Goal: Transaction & Acquisition: Download file/media

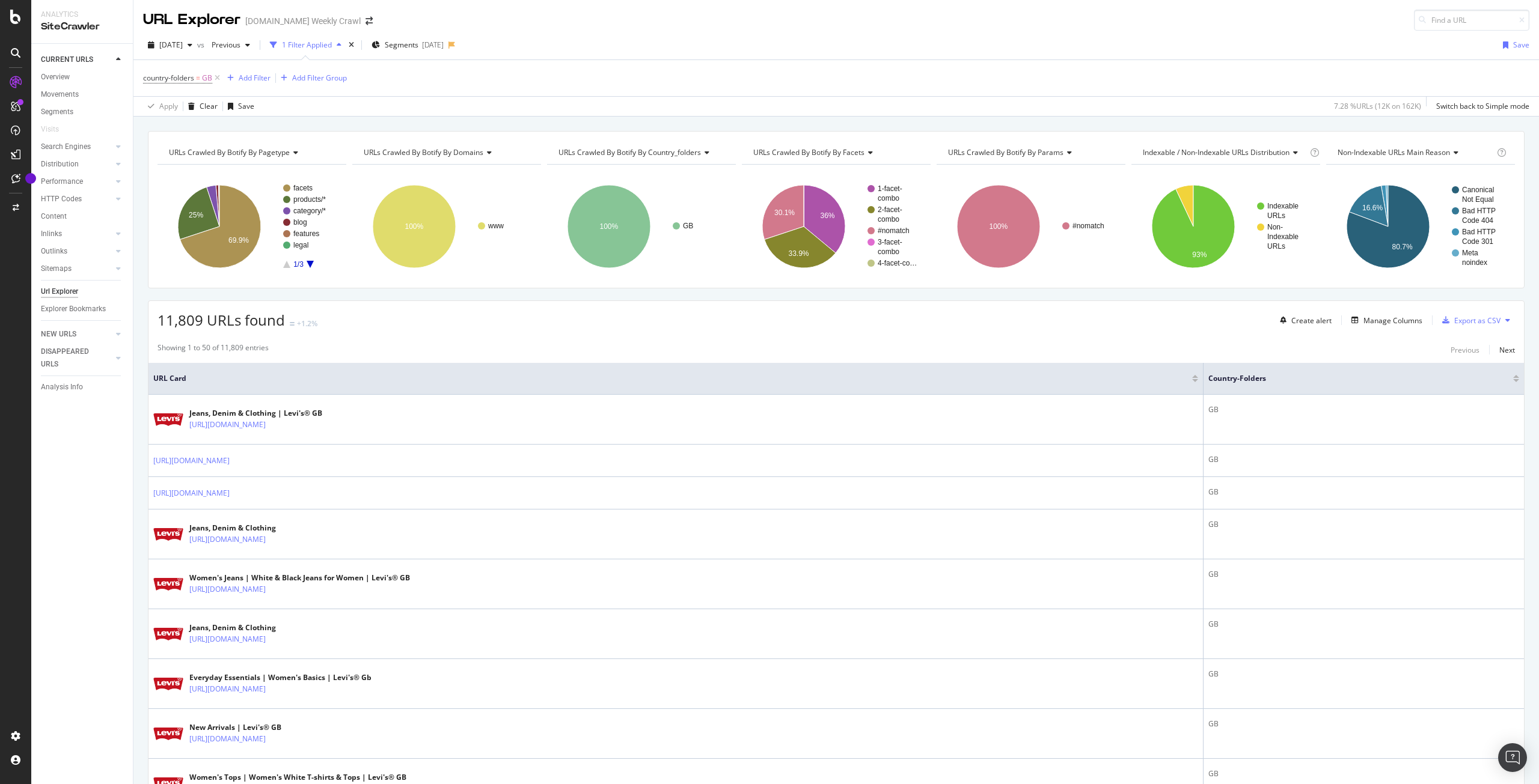
click at [332, 49] on div "1 Filter Applied" at bounding box center [307, 44] width 50 height 10
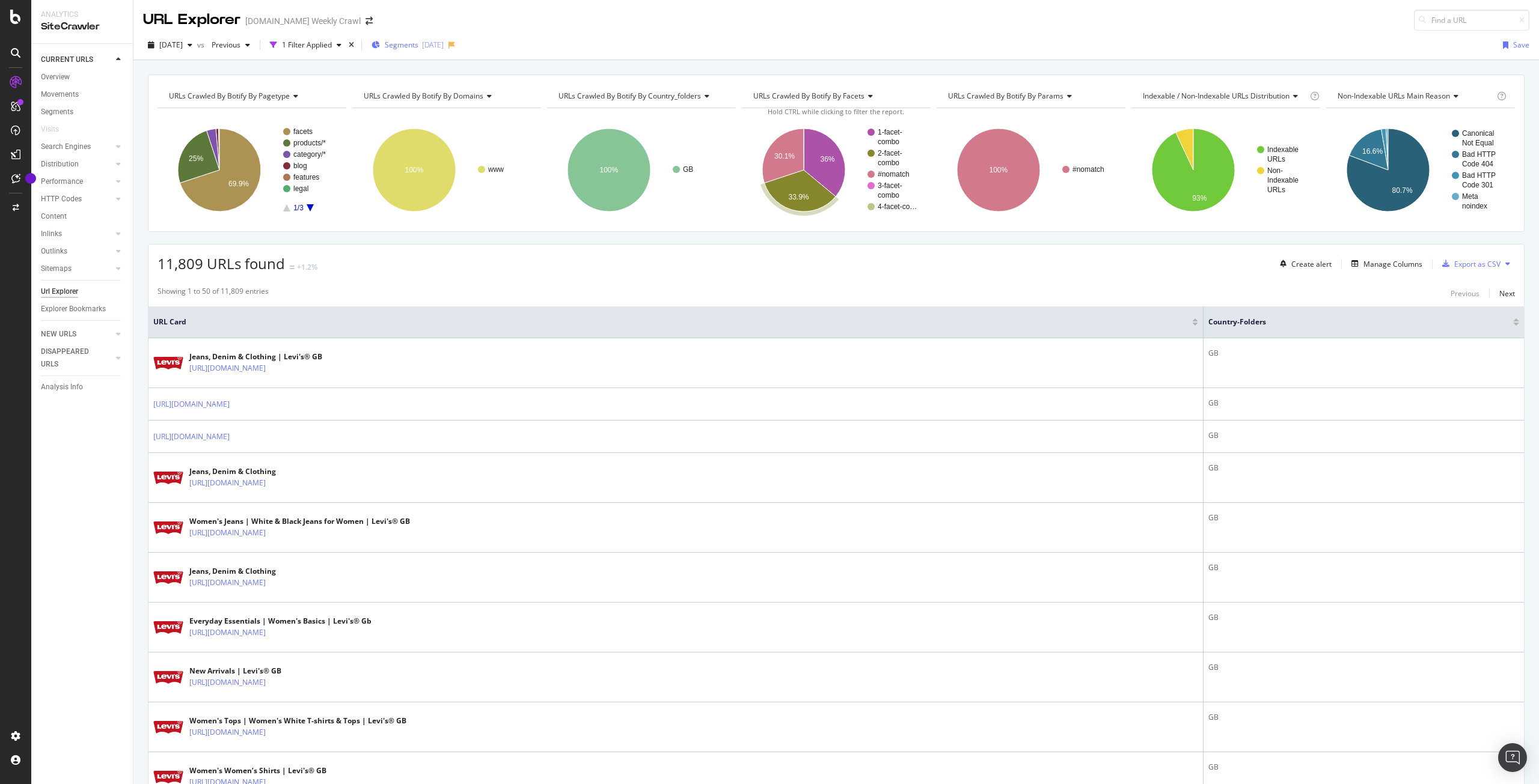
click at [416, 47] on span "Segments" at bounding box center [401, 44] width 33 height 10
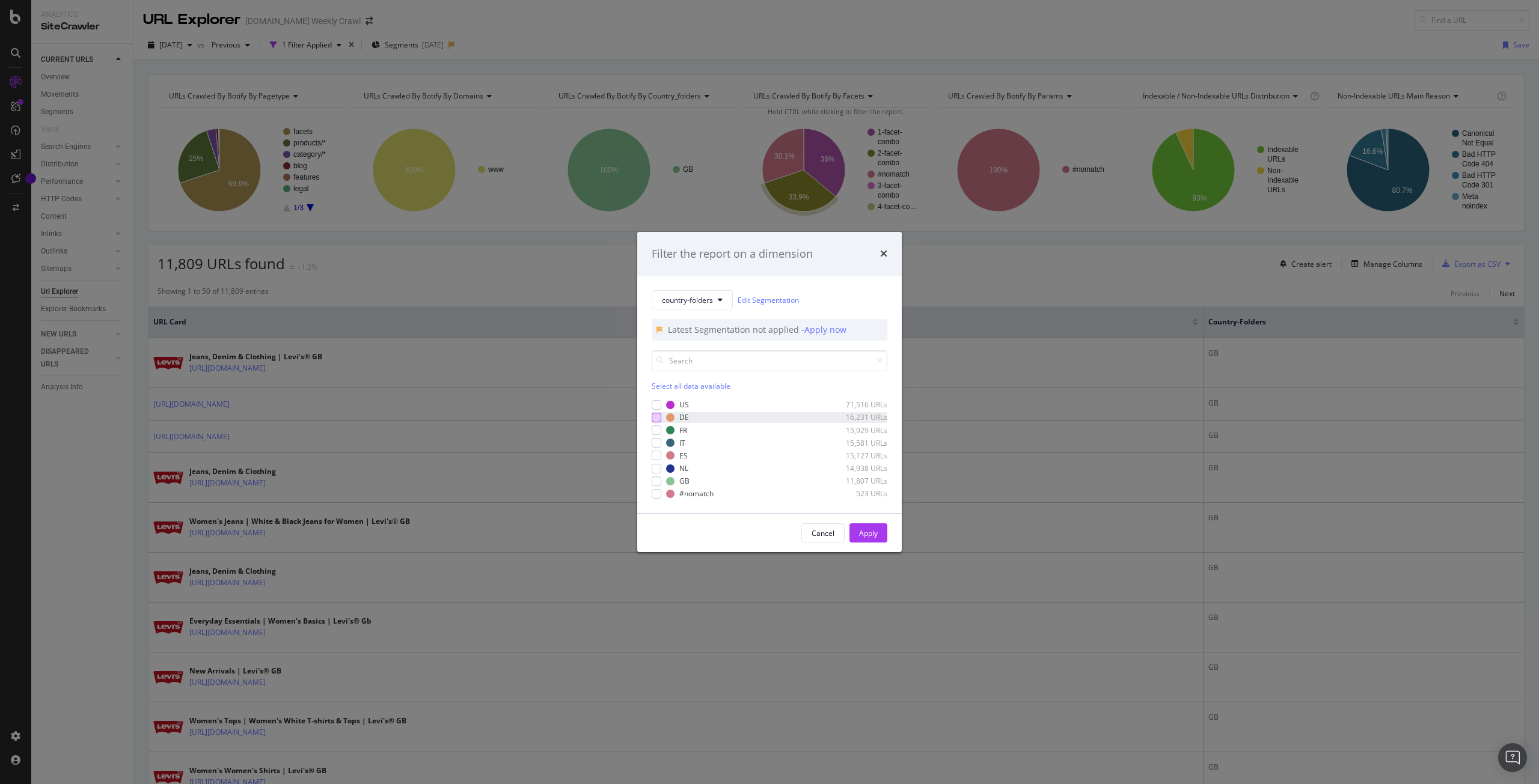
click at [657, 422] on div "modal" at bounding box center [656, 418] width 10 height 10
click at [867, 533] on div "Apply" at bounding box center [868, 533] width 19 height 10
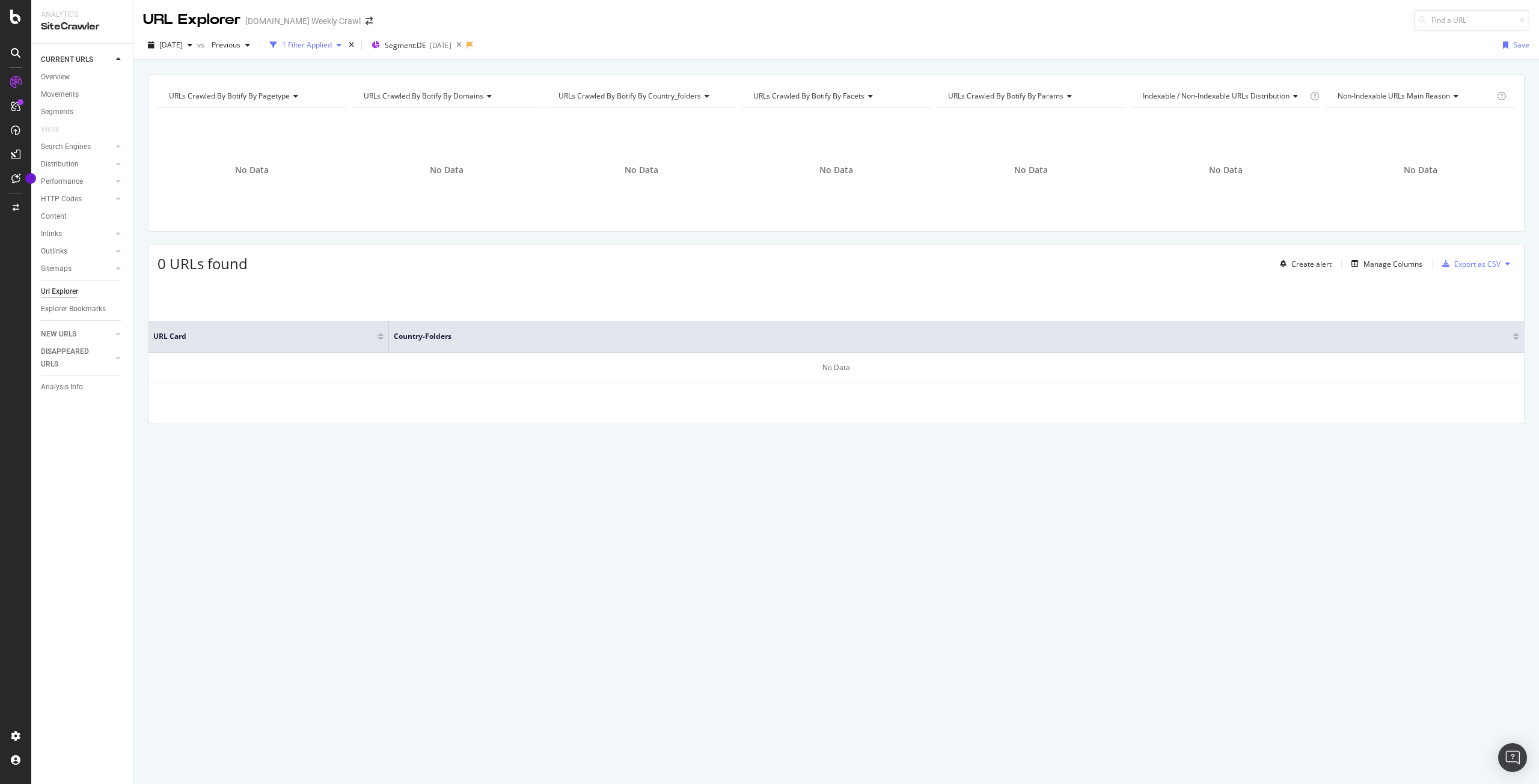
click at [332, 41] on div "1 Filter Applied" at bounding box center [307, 44] width 50 height 10
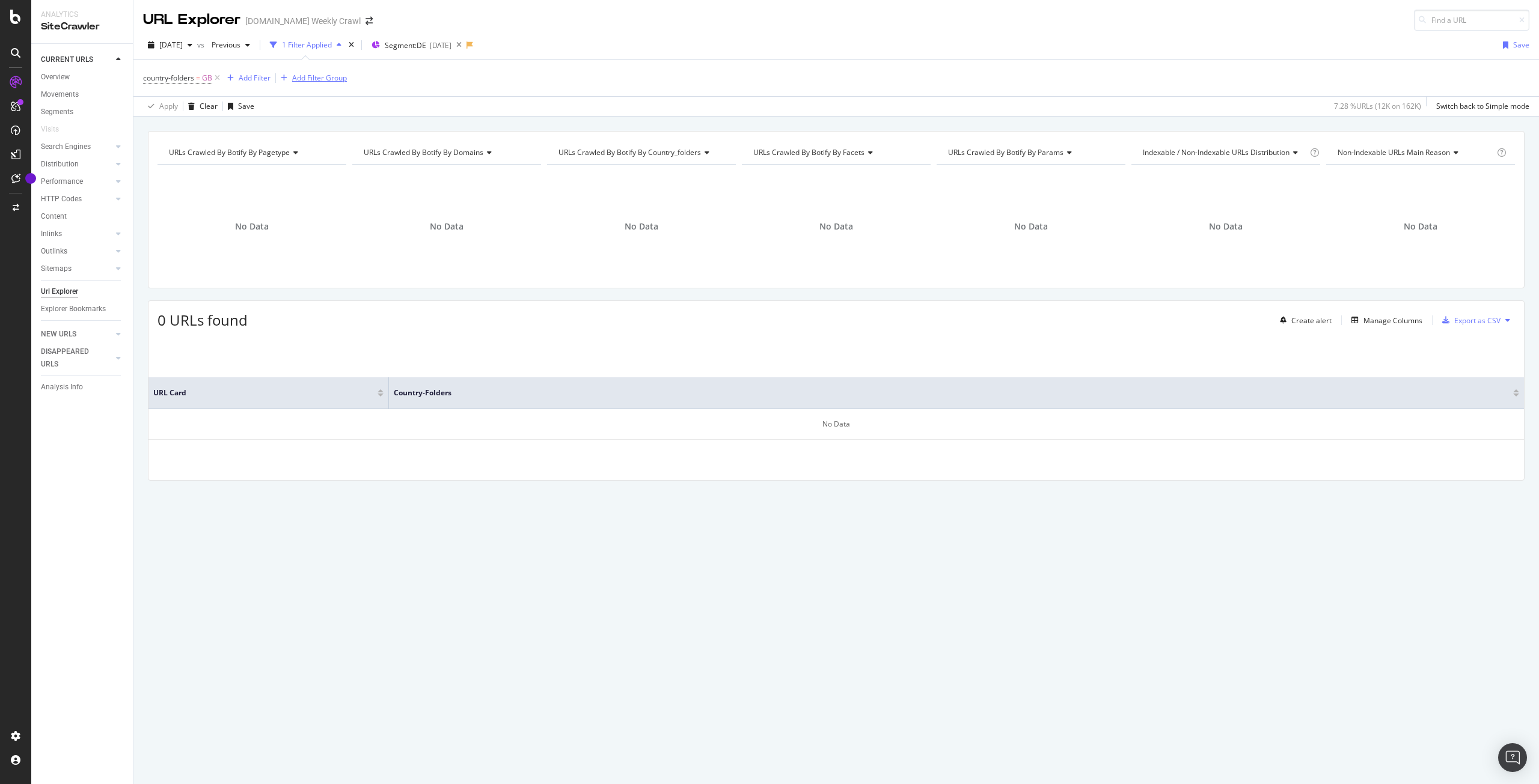
click at [217, 76] on icon at bounding box center [217, 78] width 10 height 12
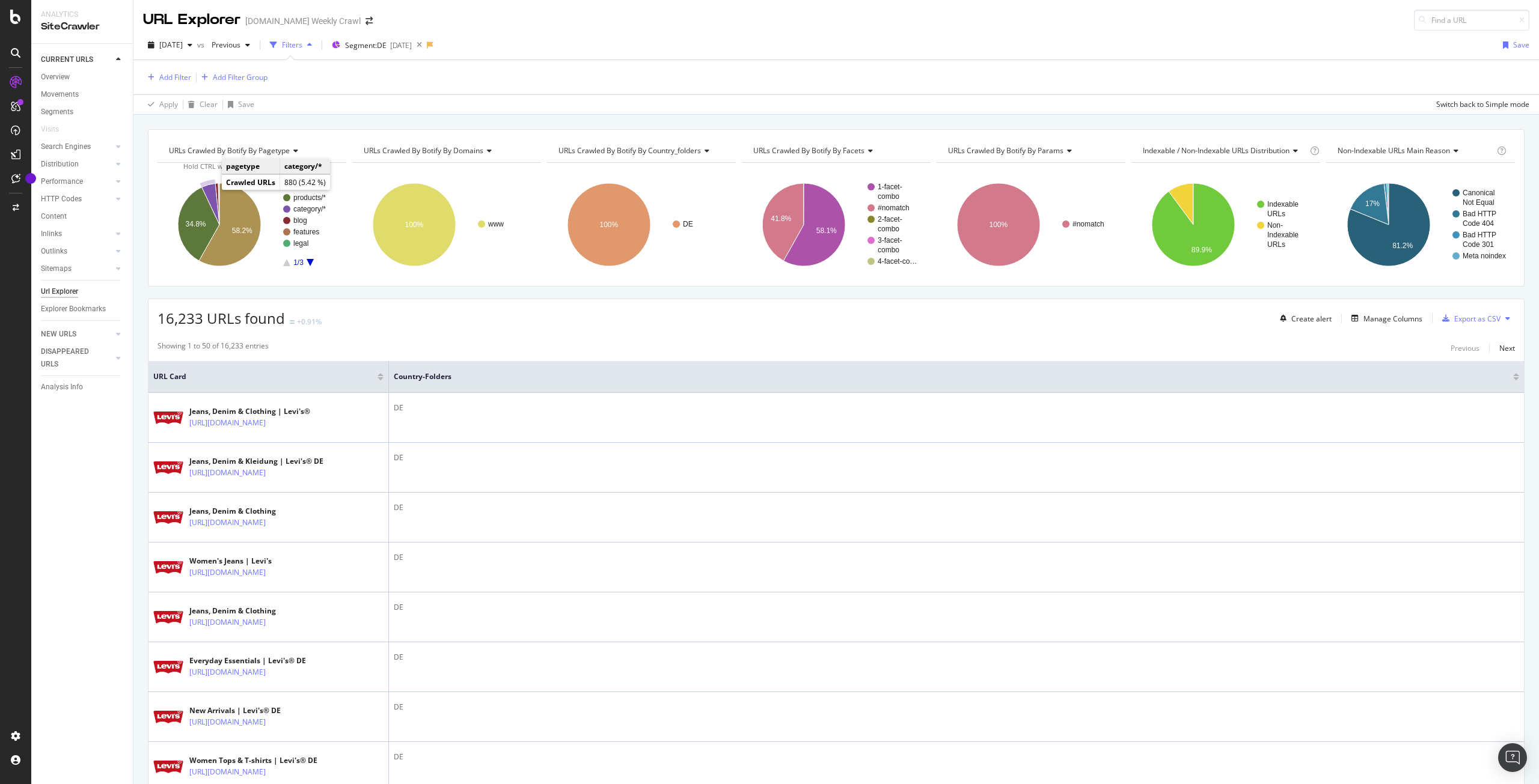
click at [210, 189] on icon "A chart." at bounding box center [210, 204] width 18 height 41
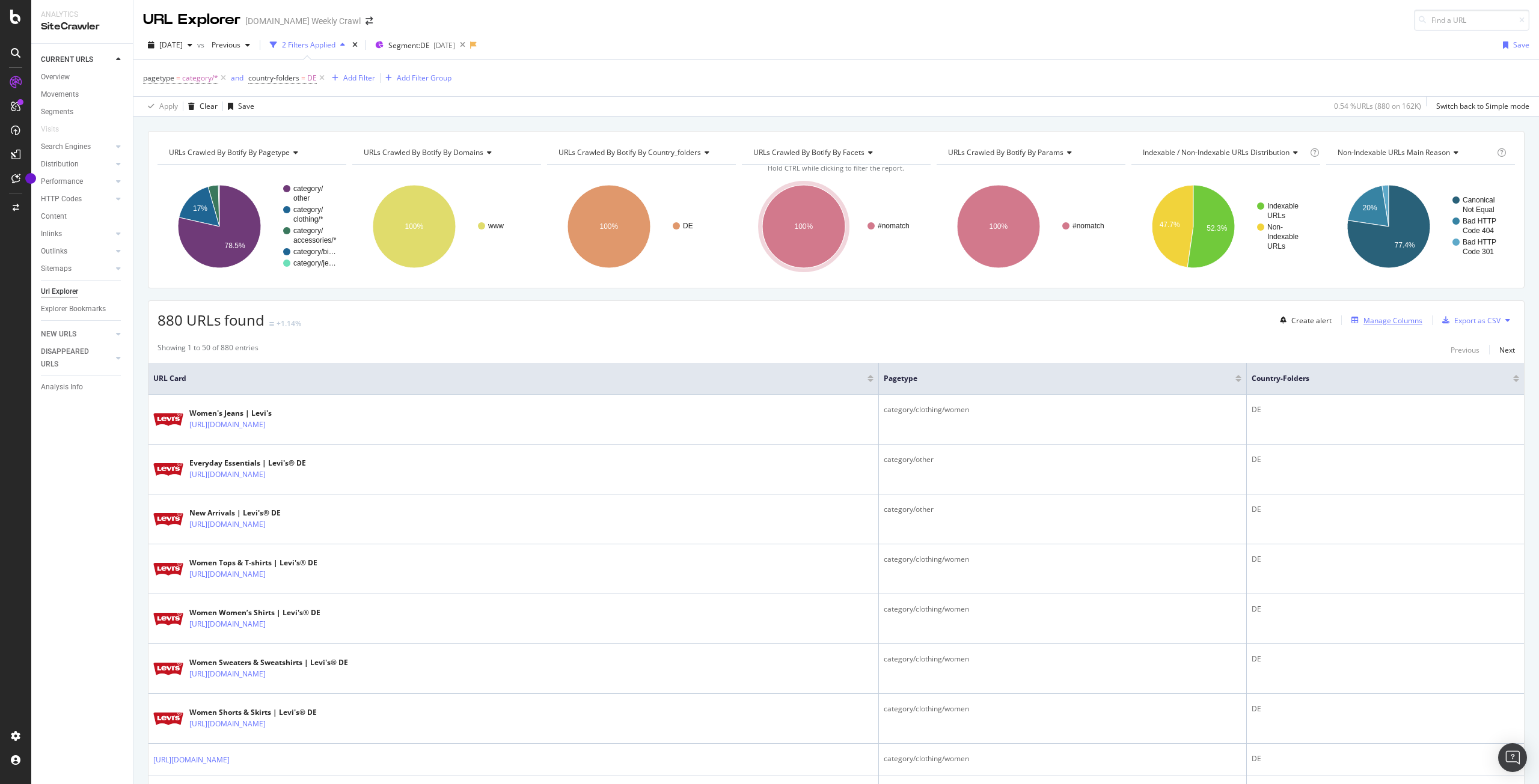
click at [1364, 318] on div "Manage Columns" at bounding box center [1393, 320] width 59 height 10
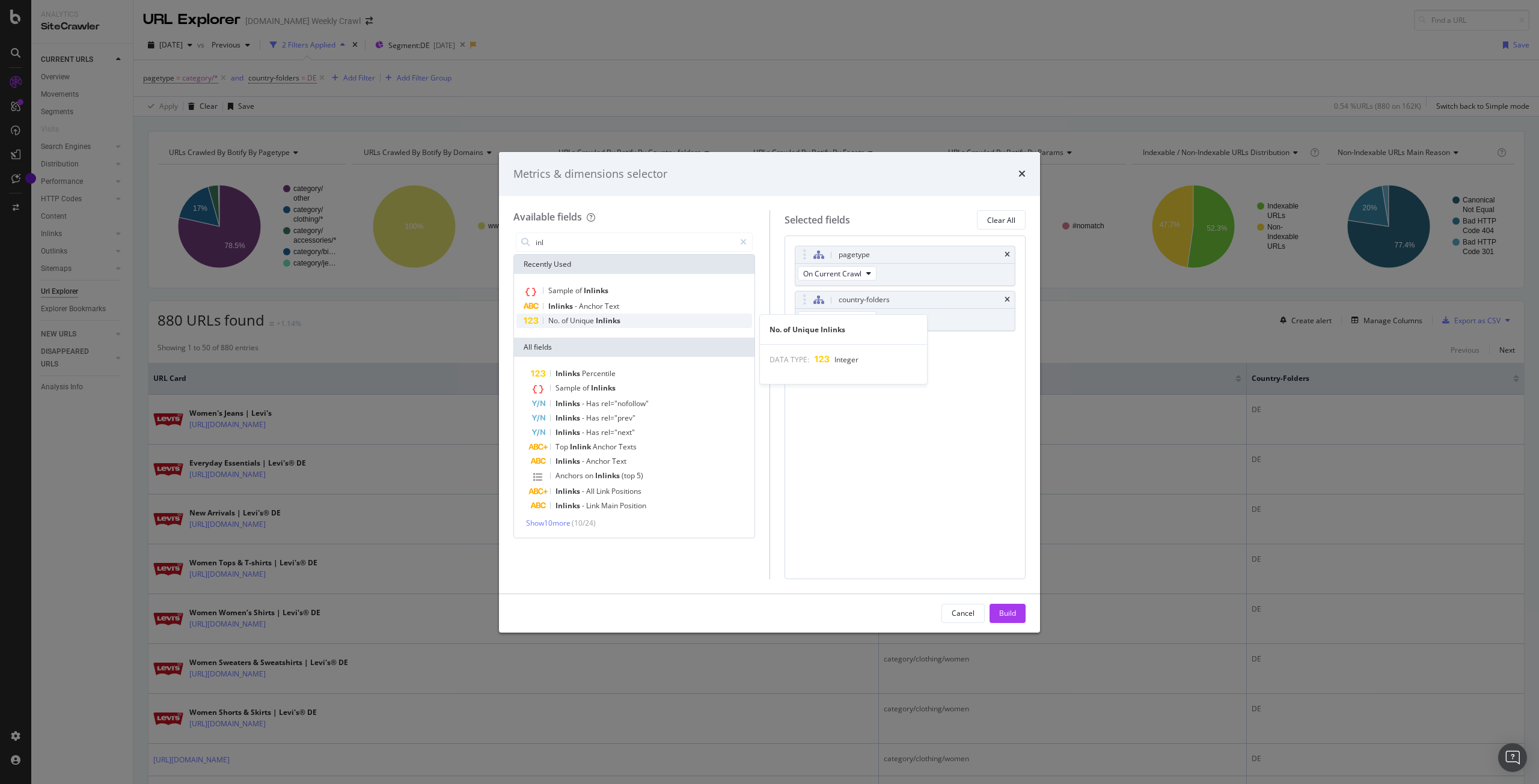
type input "inl"
click at [616, 317] on span "Inlinks" at bounding box center [608, 320] width 25 height 10
click at [1014, 614] on div "Build" at bounding box center [1008, 613] width 17 height 10
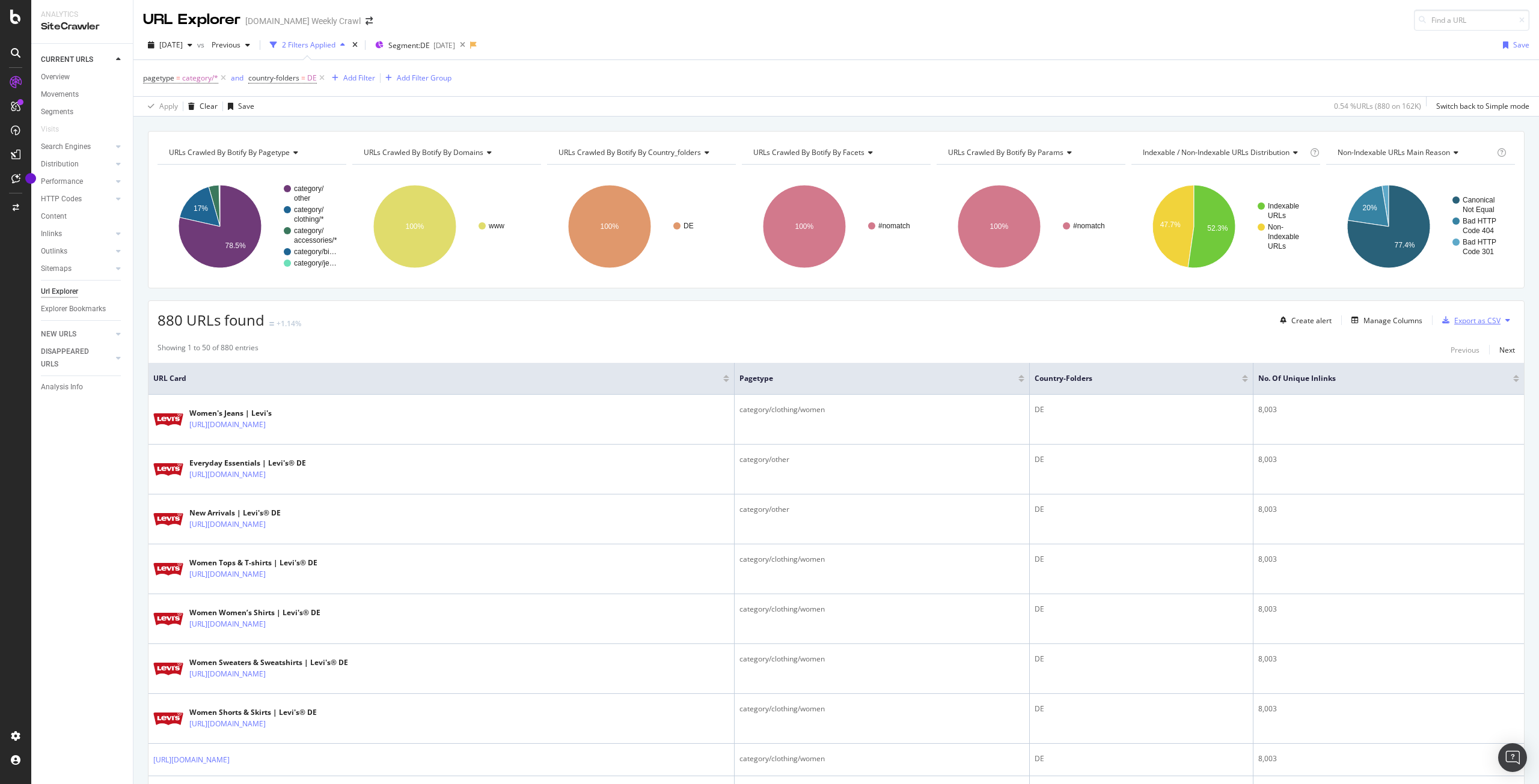
click at [1449, 327] on div "Export as CSV" at bounding box center [1469, 320] width 63 height 18
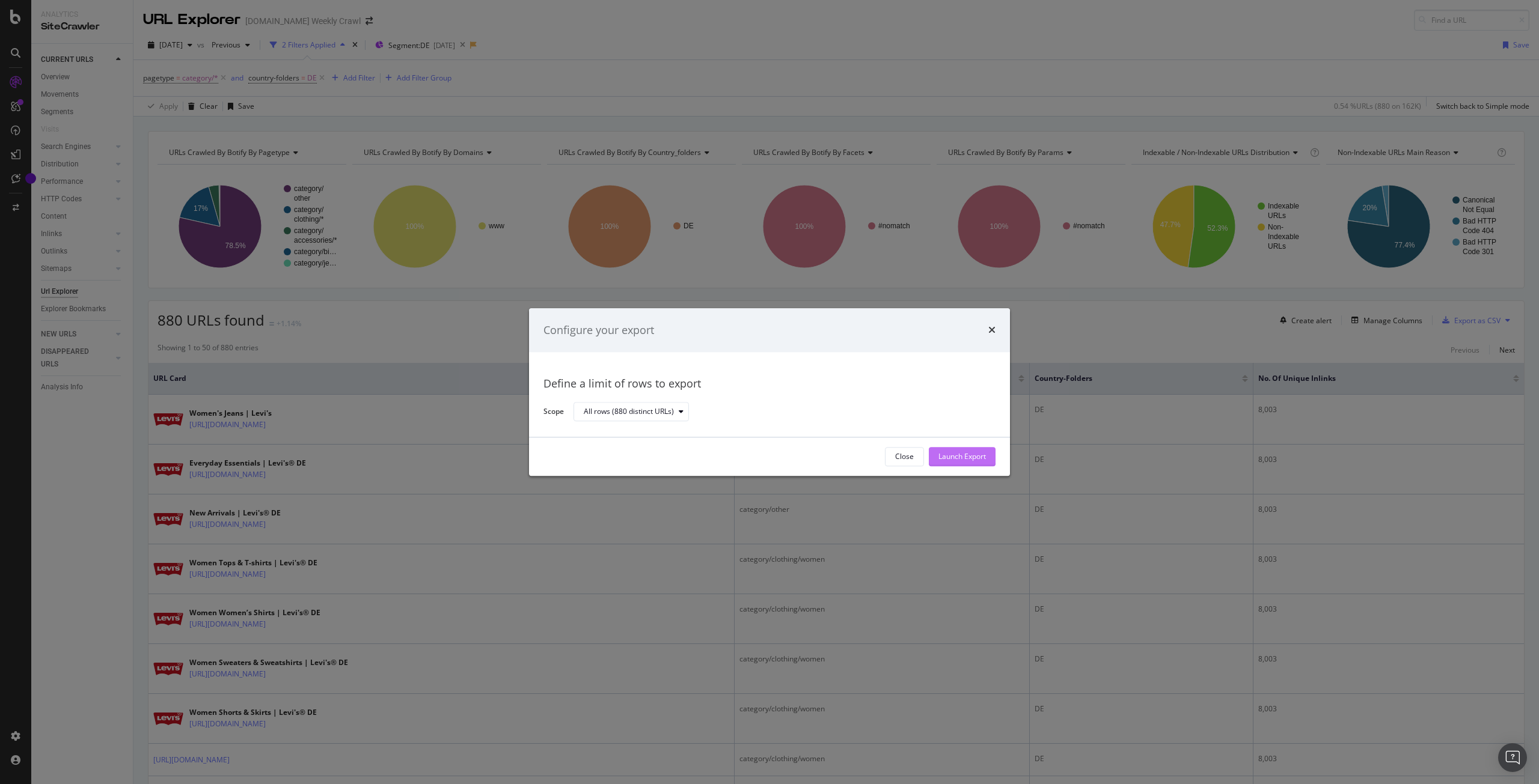
click at [957, 454] on div "Launch Export" at bounding box center [962, 457] width 47 height 10
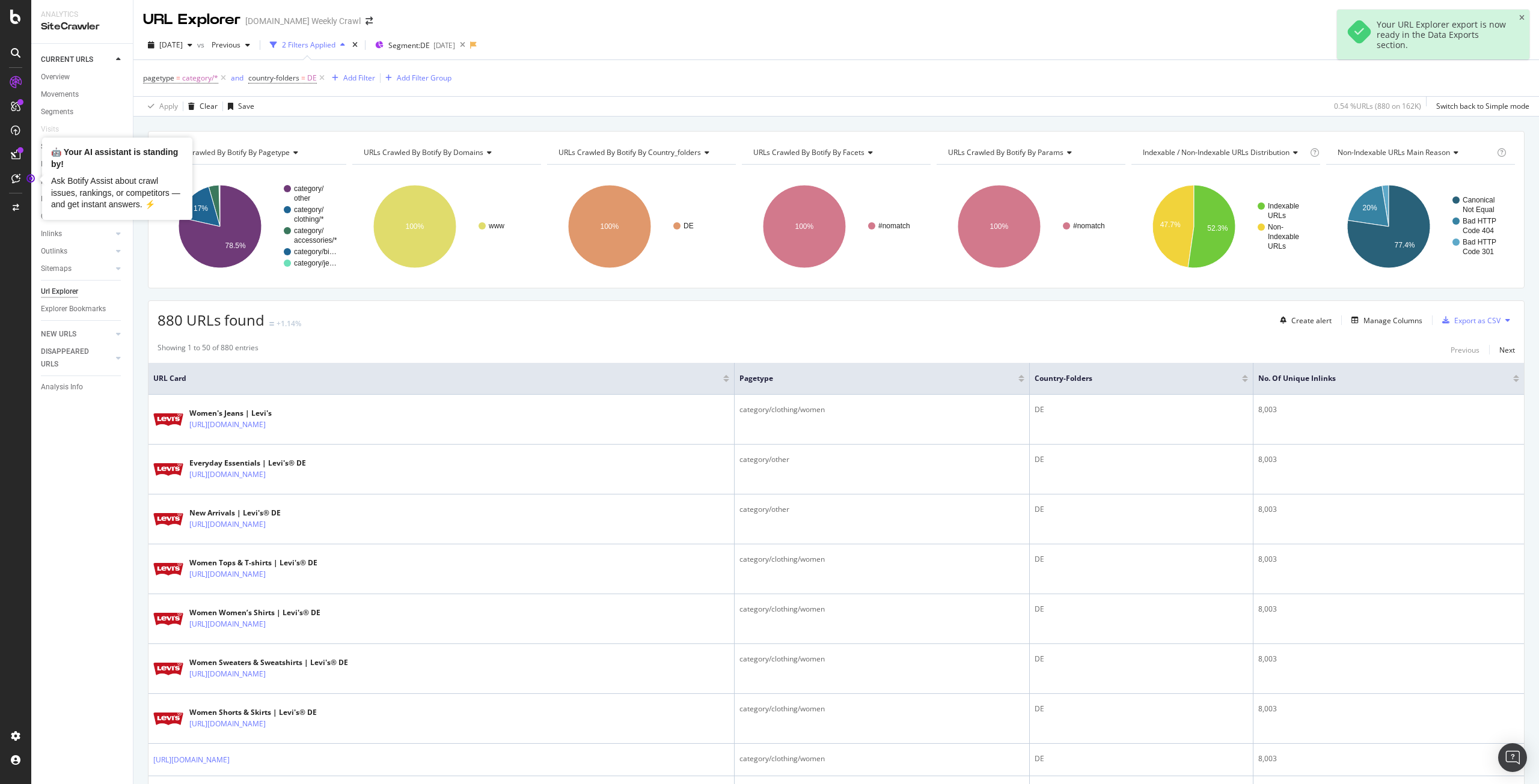
drag, startPoint x: 60, startPoint y: 208, endPoint x: 45, endPoint y: 198, distance: 18.0
click at [59, 207] on div "Ask Botify Assist about crawl issues, rankings, or competitors — and get instan…" at bounding box center [117, 193] width 132 height 35
click at [183, 43] on span "[DATE]" at bounding box center [171, 44] width 24 height 10
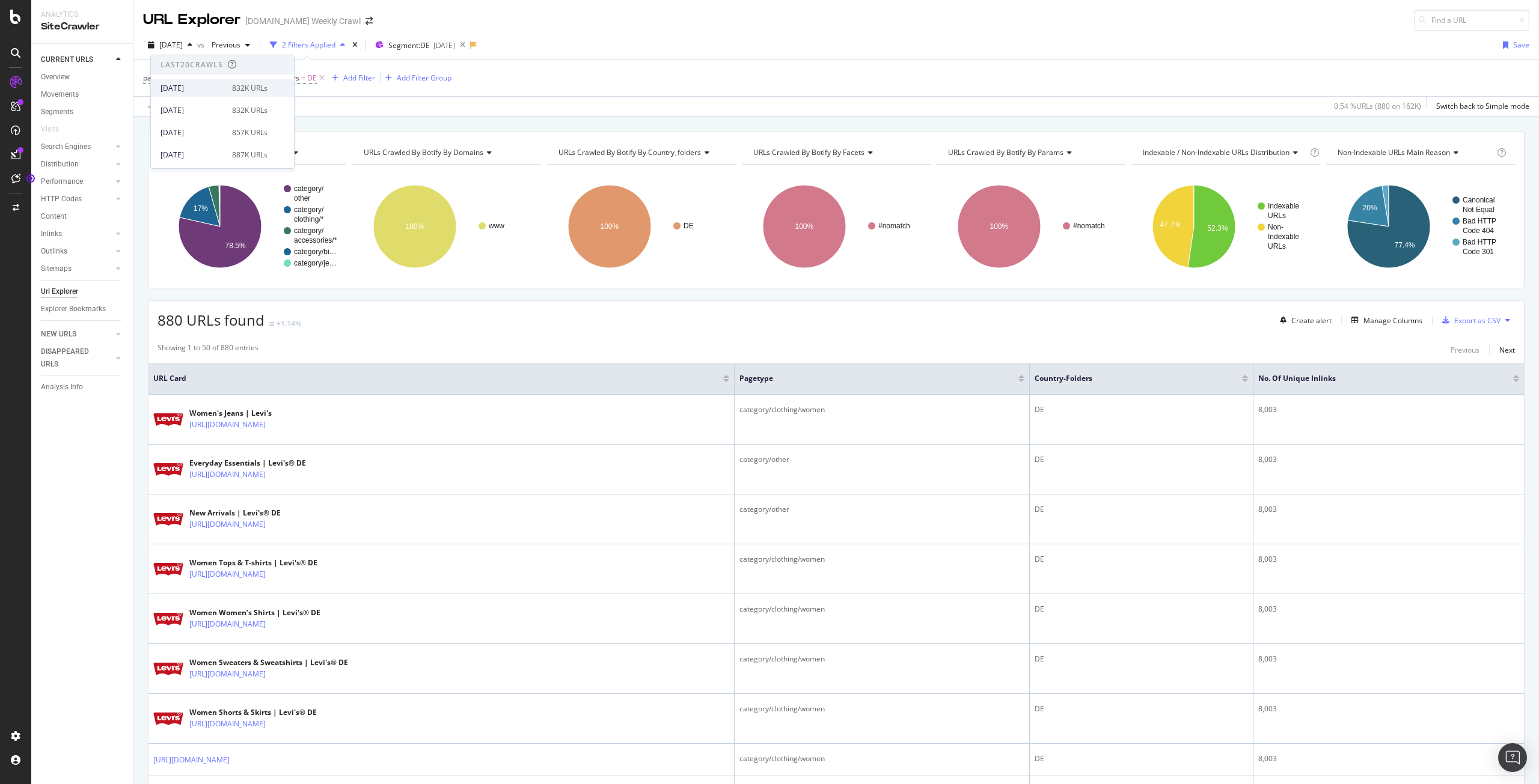
click at [187, 91] on div "[DATE]" at bounding box center [193, 89] width 64 height 11
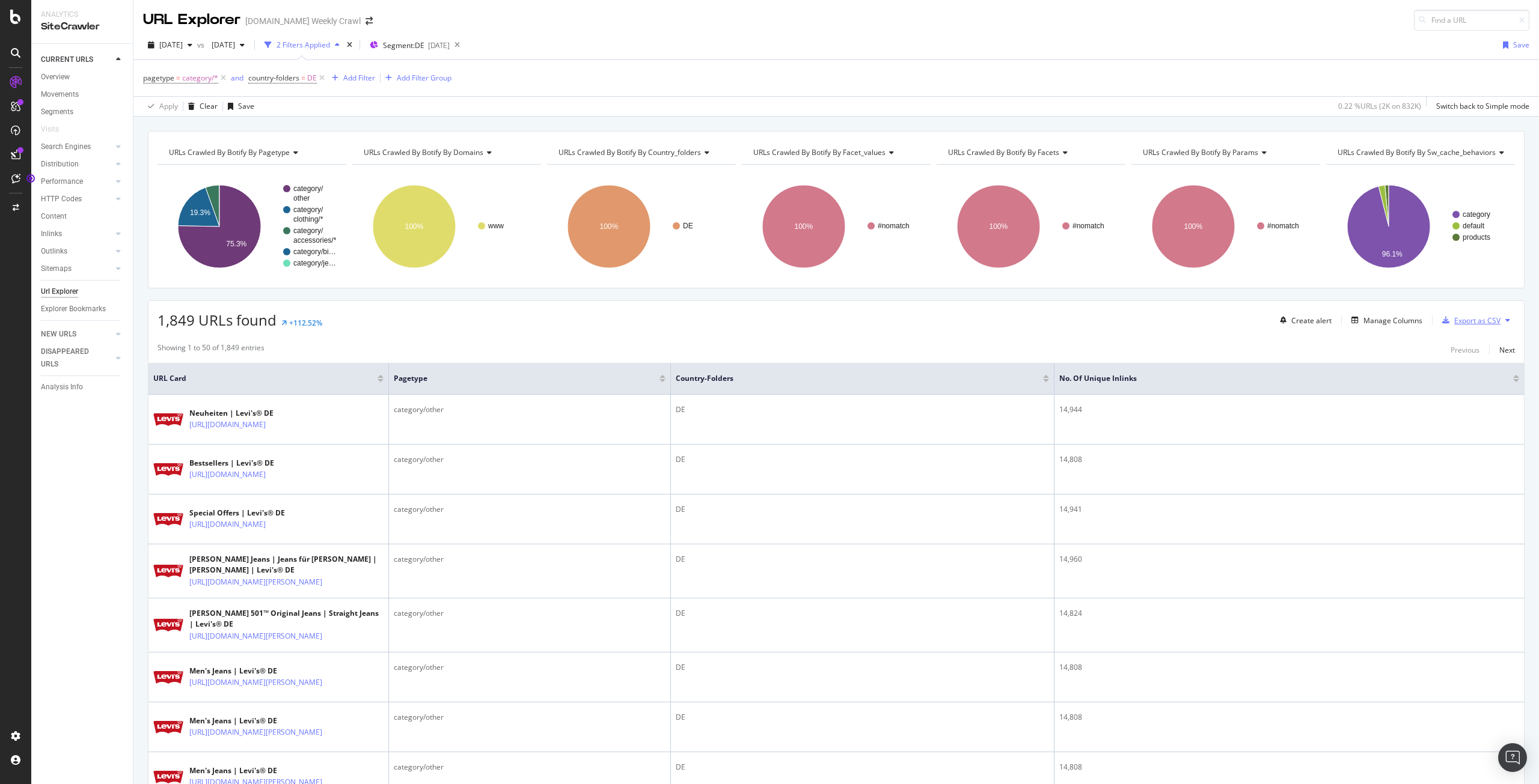
click at [1469, 323] on div "Export as CSV" at bounding box center [1477, 320] width 46 height 10
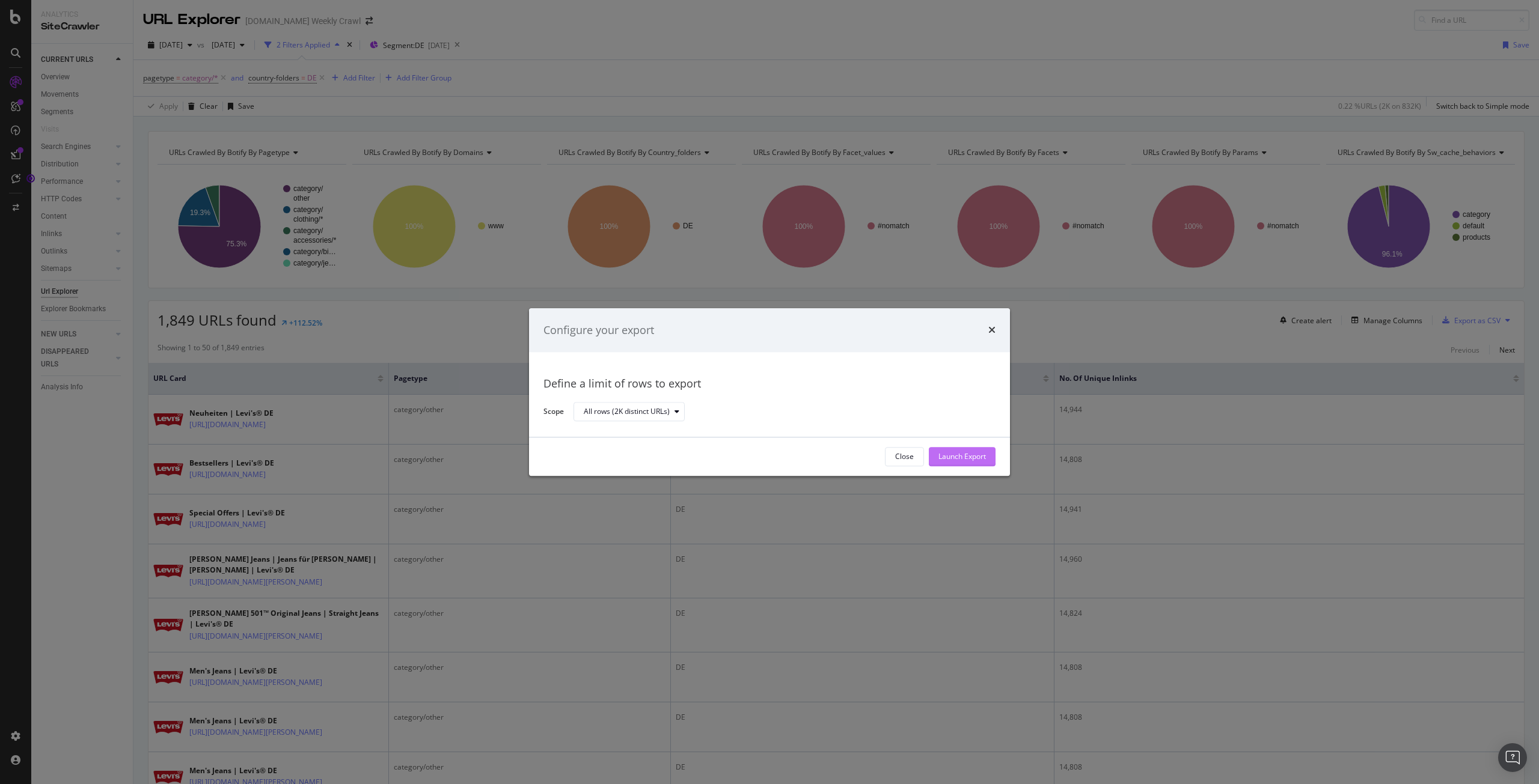
click at [985, 458] on div "Launch Export" at bounding box center [962, 457] width 47 height 10
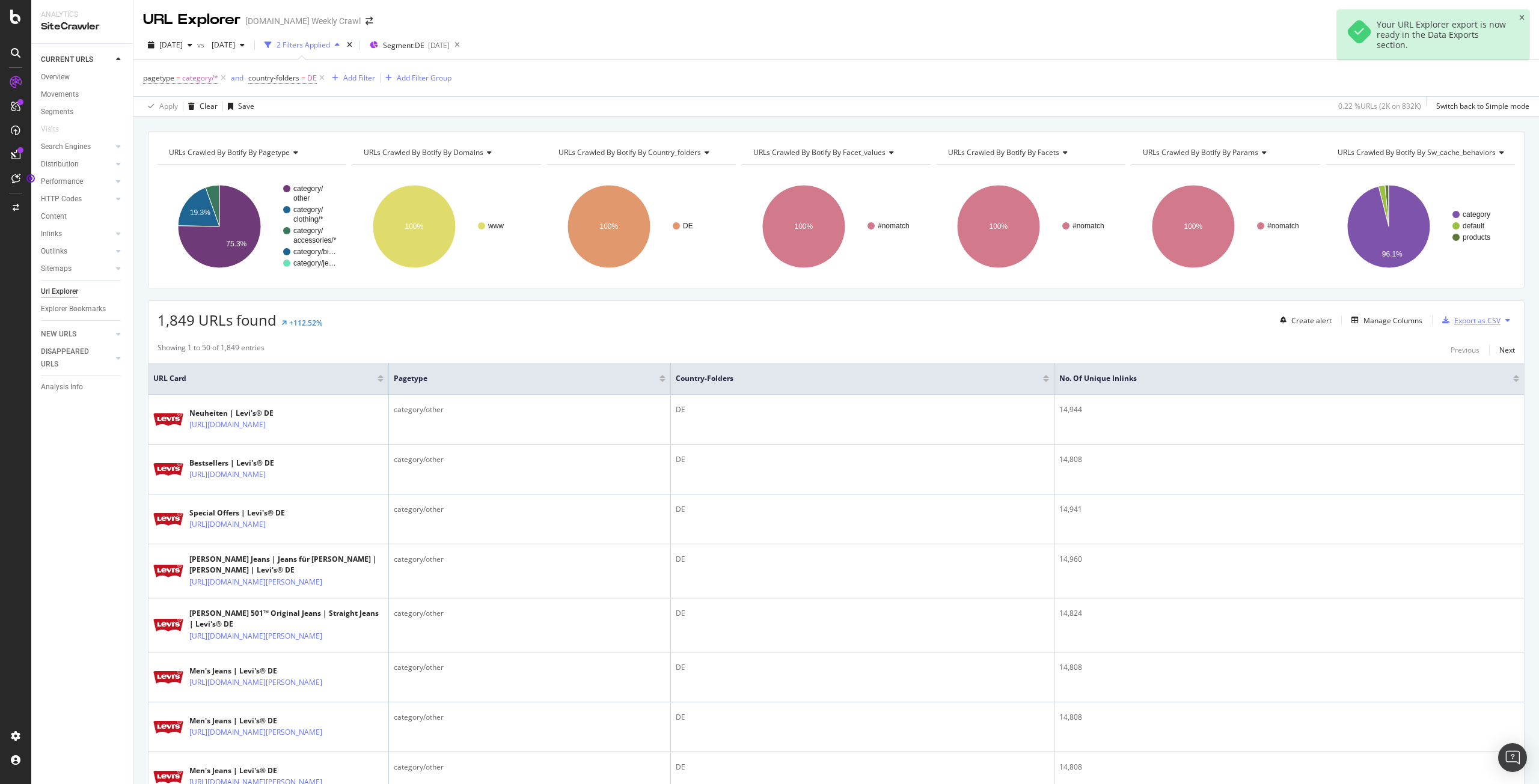
click at [1460, 325] on div "Export as CSV" at bounding box center [1477, 320] width 46 height 10
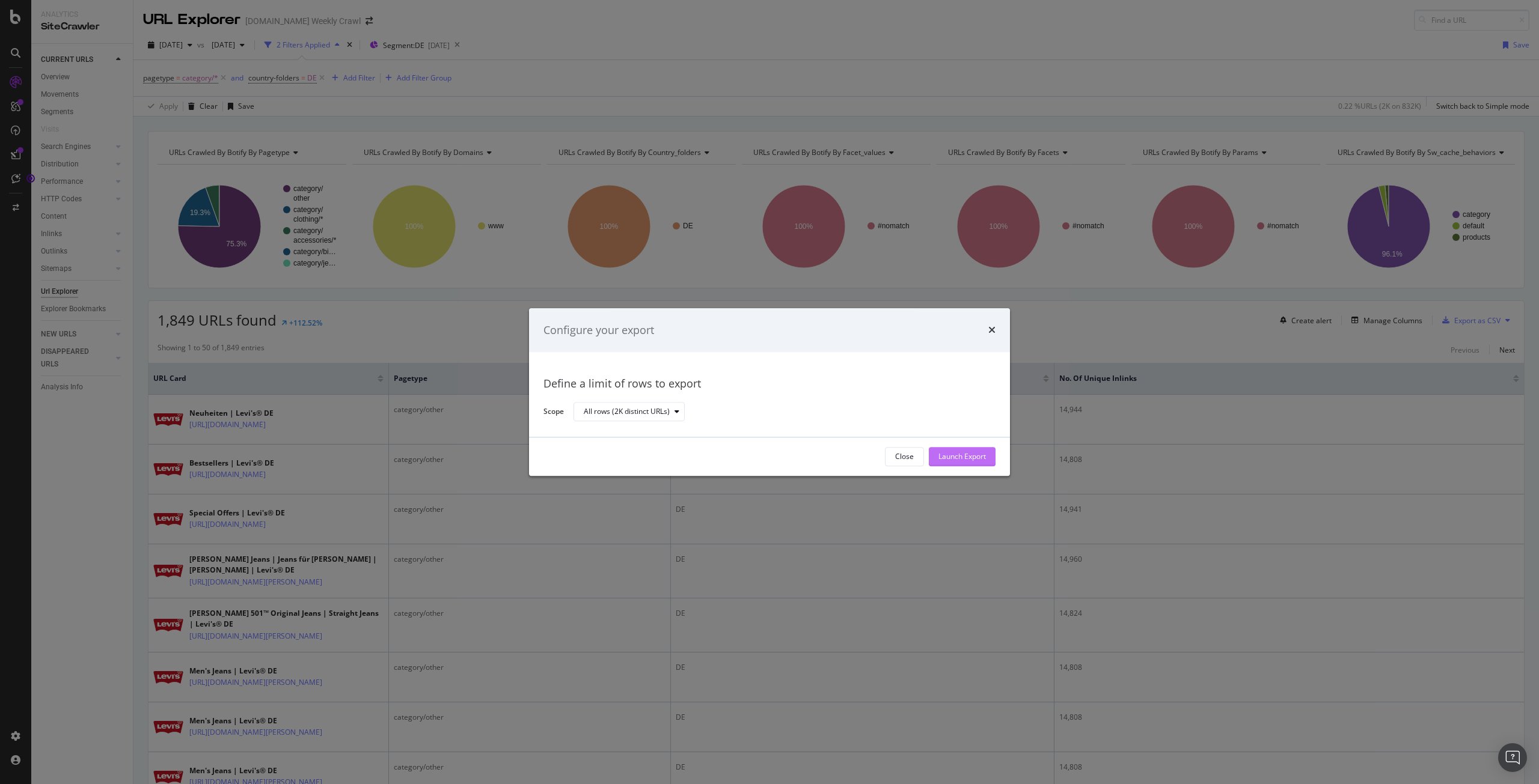
click at [978, 460] on div "Launch Export" at bounding box center [962, 457] width 47 height 10
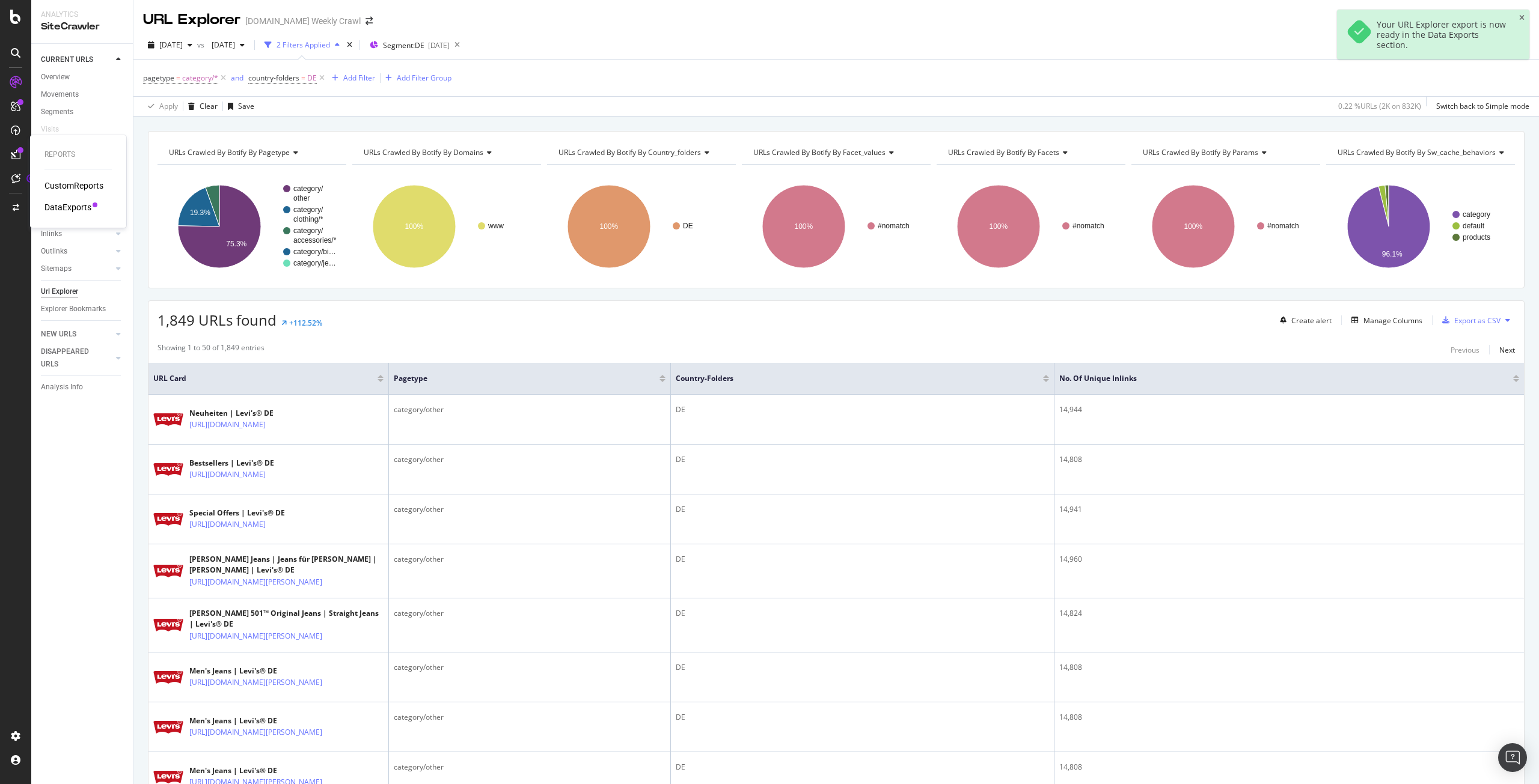
click at [67, 201] on div "DataExports" at bounding box center [67, 207] width 47 height 12
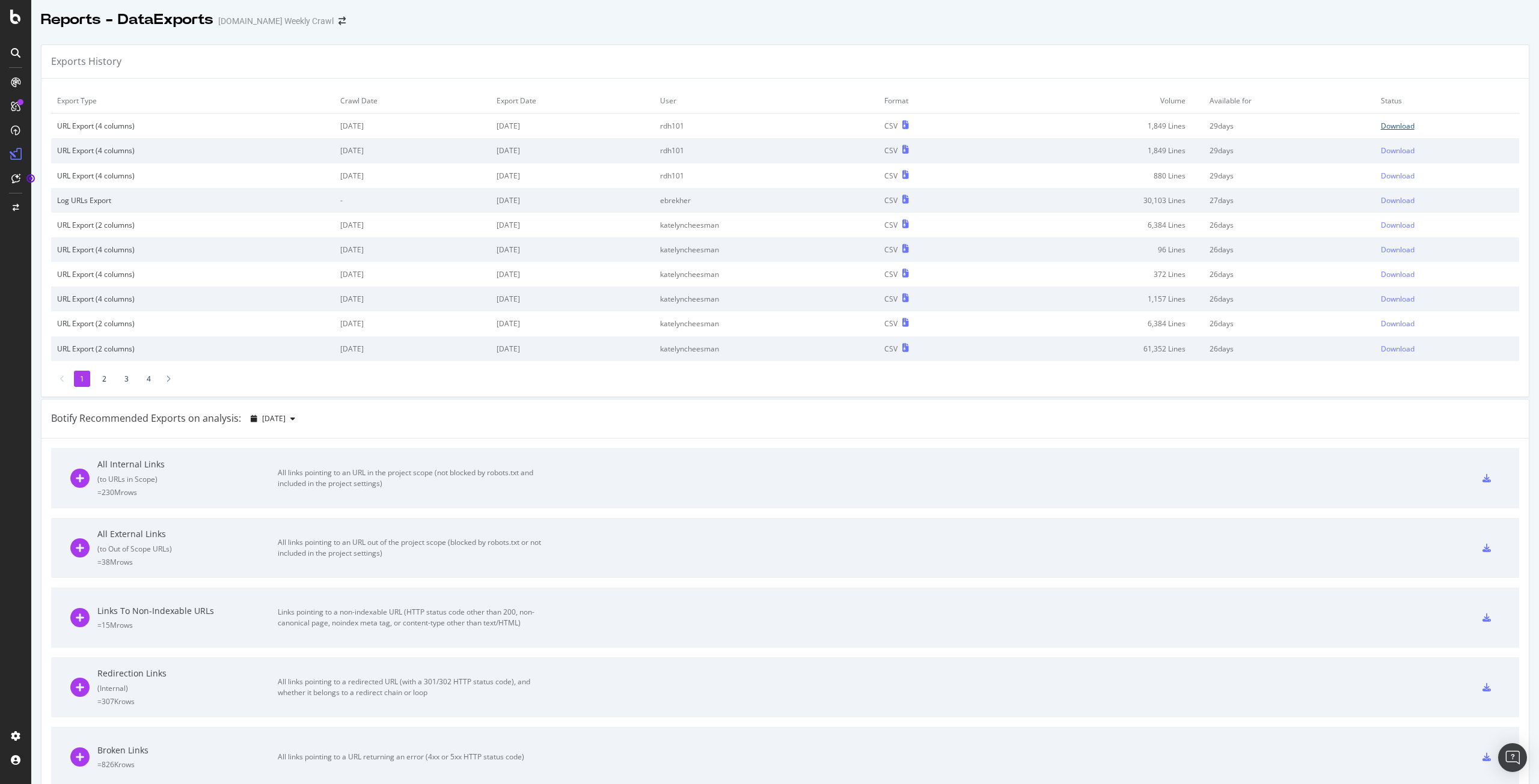
click at [1381, 126] on div "Download" at bounding box center [1397, 126] width 33 height 10
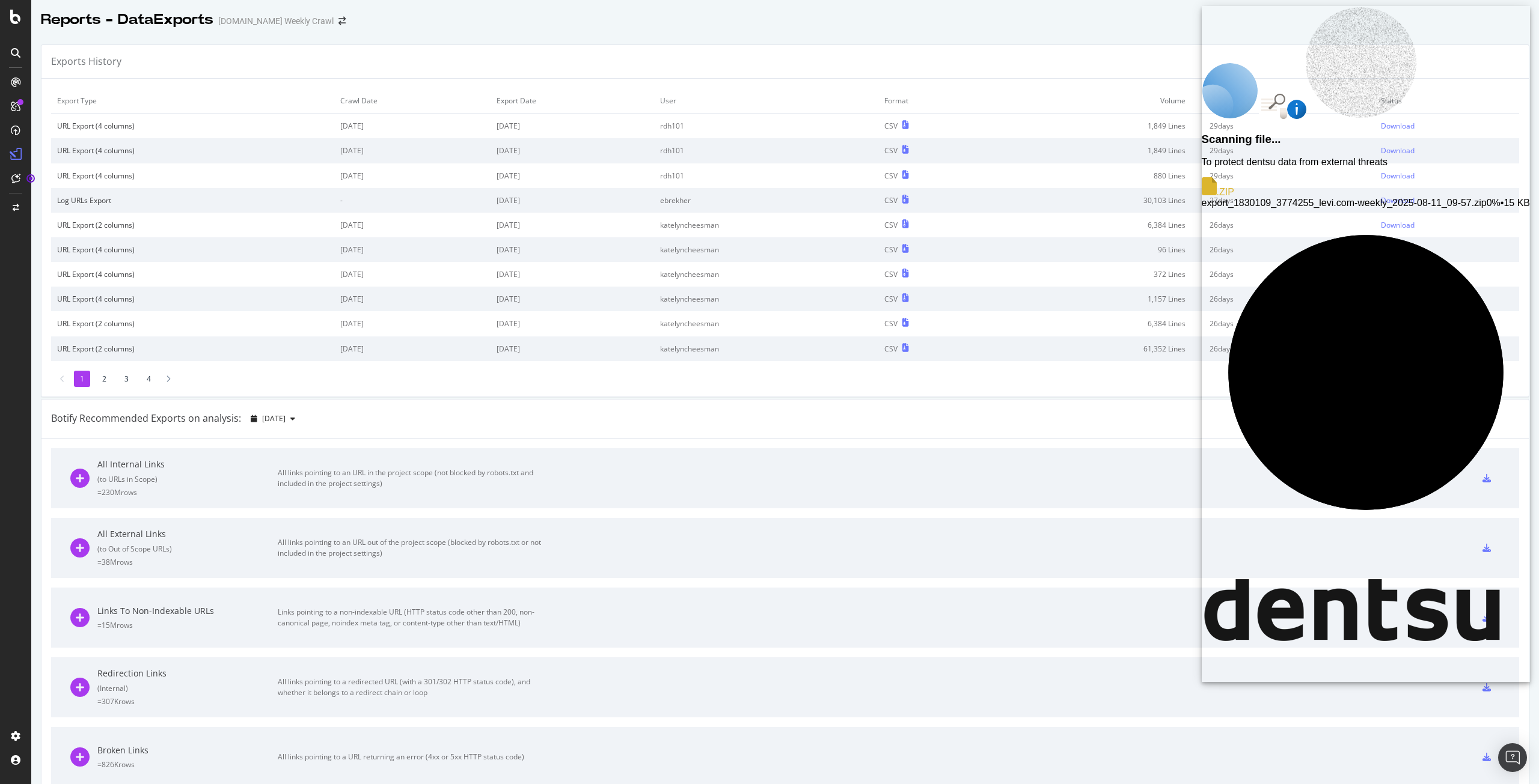
click at [1421, 198] on span "export_1830109_3774255_levi.com-weekly_2025-08-11_09-57.zip" at bounding box center [1344, 203] width 285 height 10
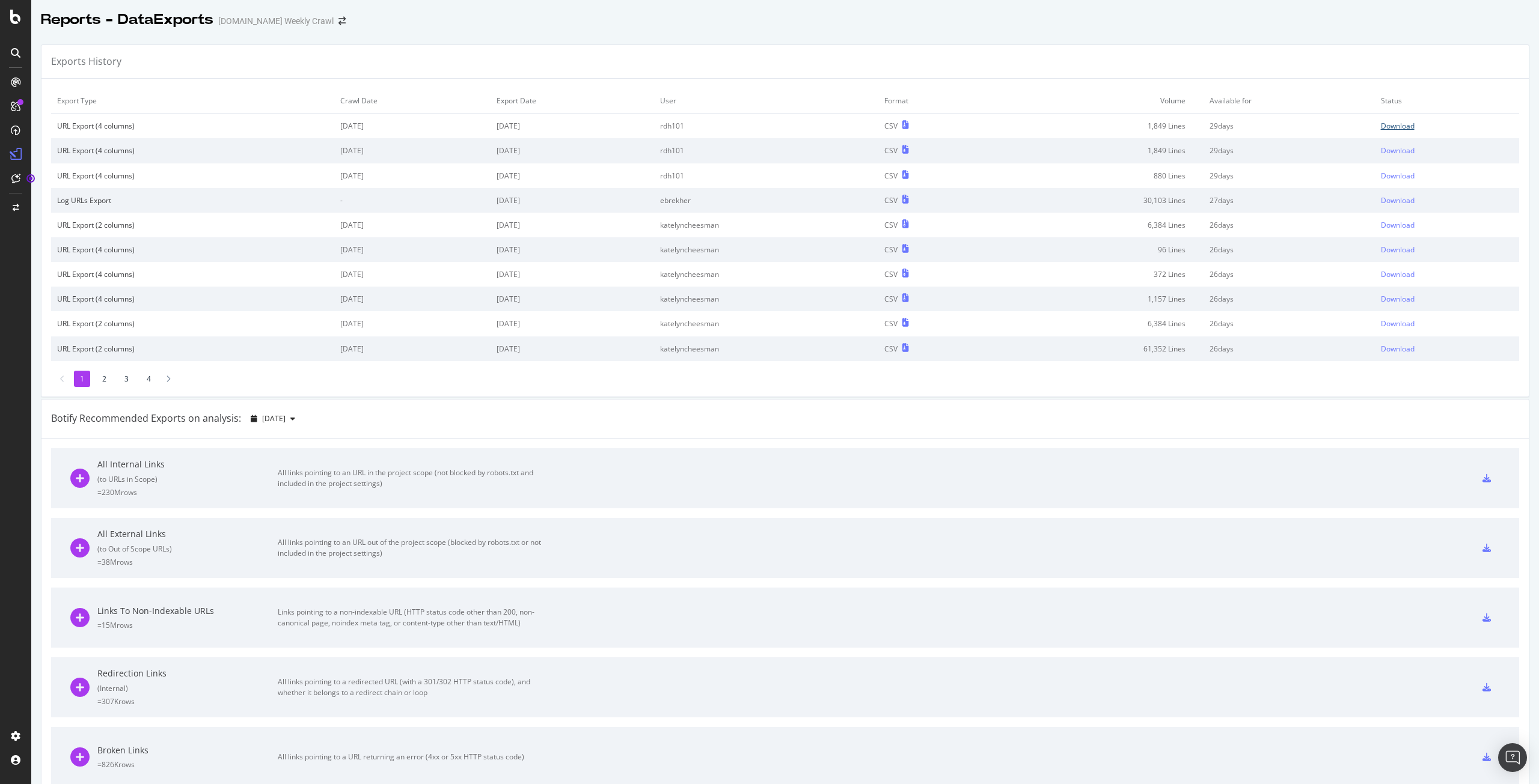
click at [1387, 126] on div "Download" at bounding box center [1397, 126] width 33 height 10
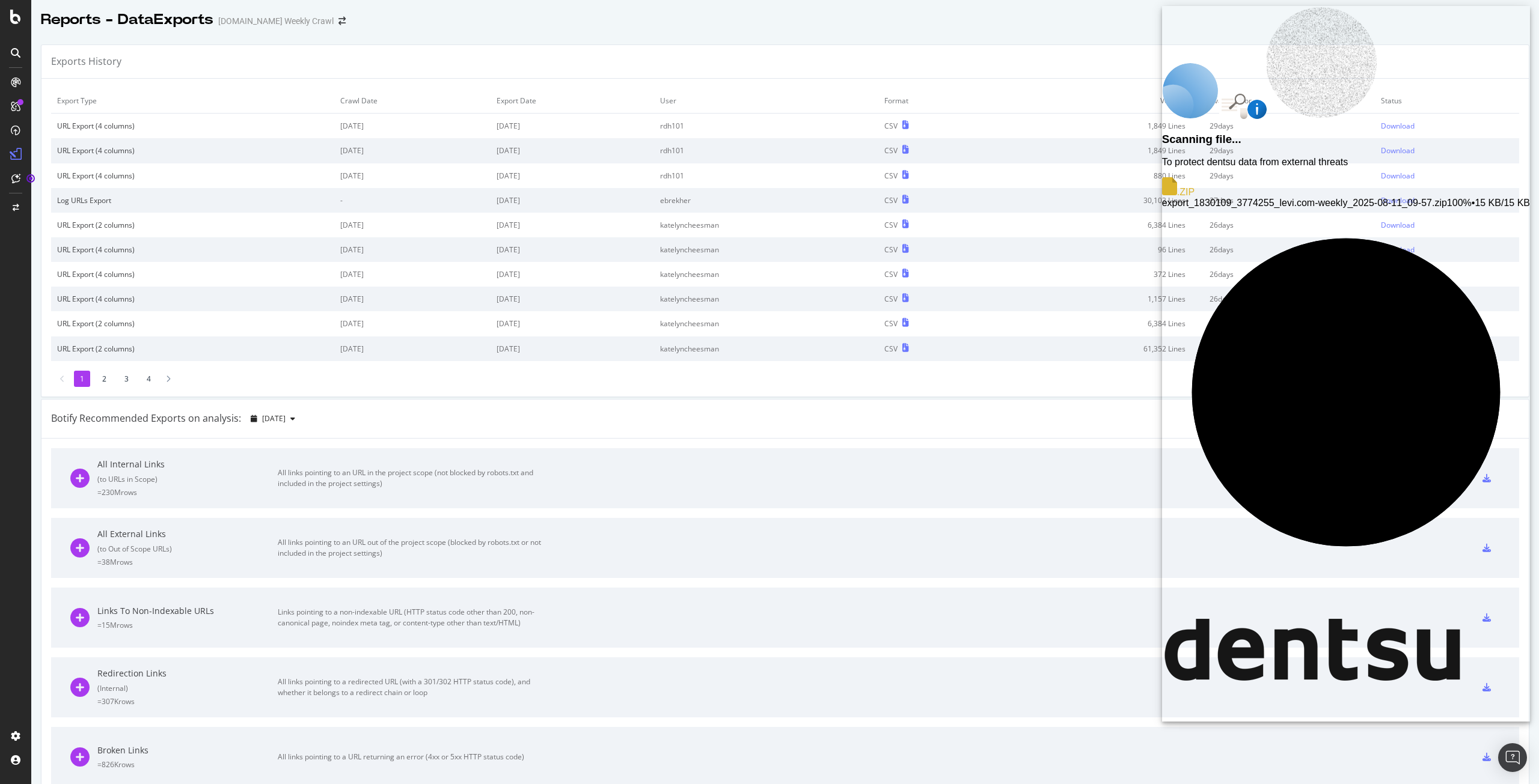
click at [1370, 198] on span "export_1830109_3774255_levi.com-weekly_2025-08-11_09-57.zip" at bounding box center [1305, 203] width 285 height 10
click at [1246, 93] on ellipse at bounding box center [1239, 99] width 13 height 13
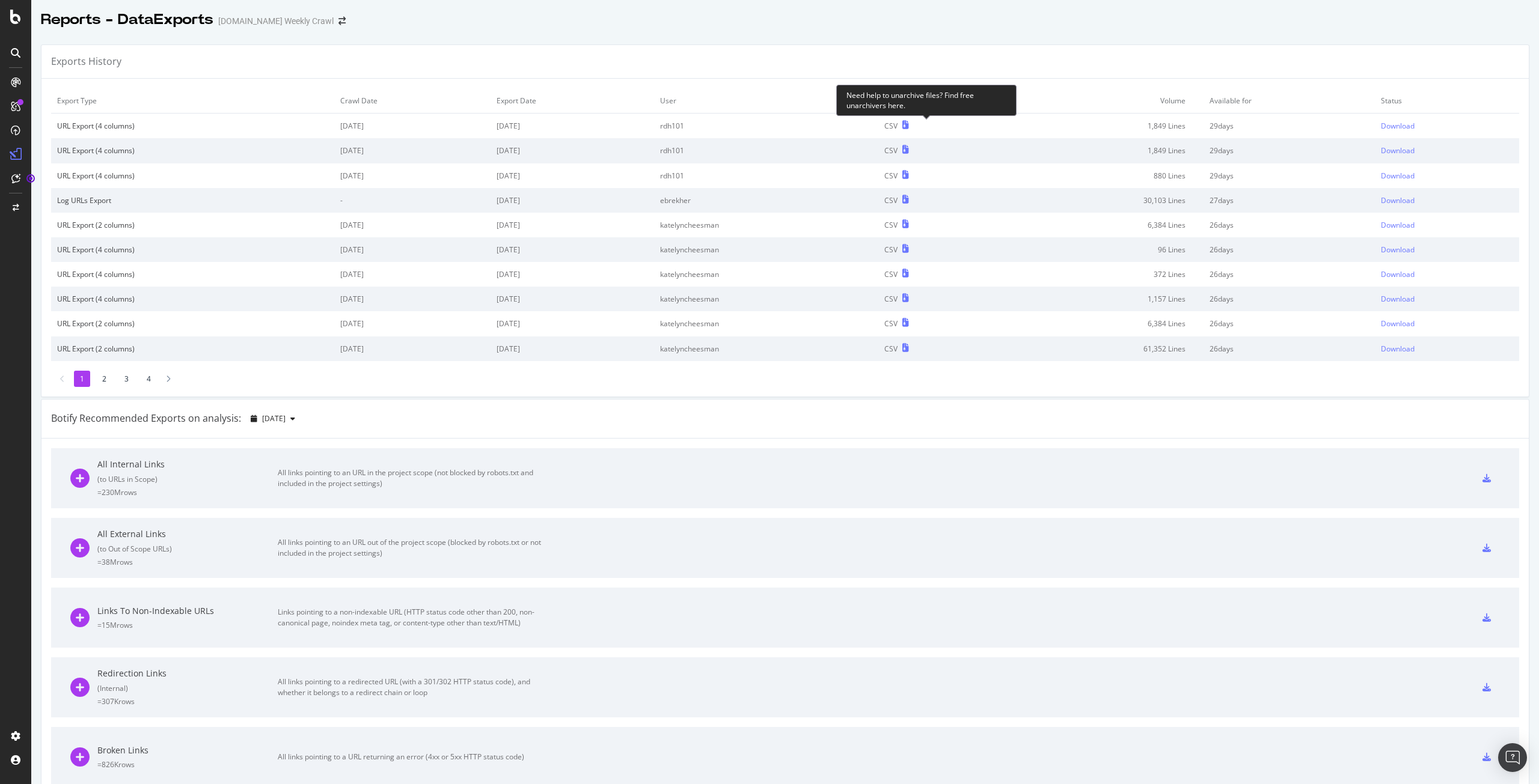
click at [909, 126] on icon at bounding box center [905, 125] width 7 height 8
click at [1385, 121] on div "Download" at bounding box center [1397, 126] width 33 height 10
